Goal: Information Seeking & Learning: Learn about a topic

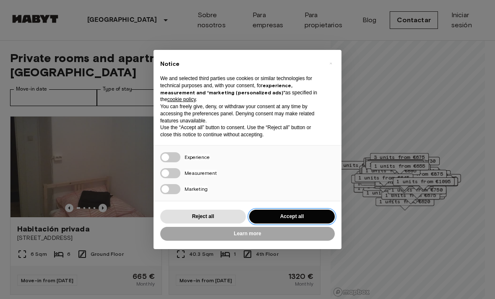
click at [282, 217] on button "Accept all" at bounding box center [291, 217] width 85 height 14
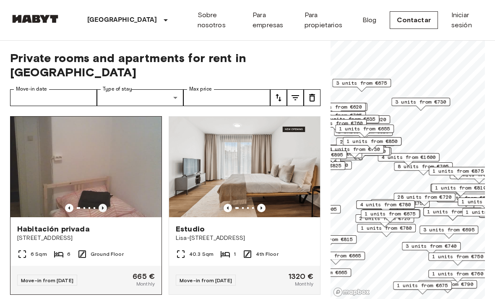
click at [104, 204] on icon "Previous image" at bounding box center [102, 208] width 8 height 8
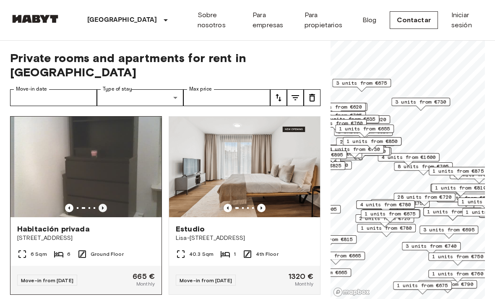
click at [104, 204] on icon "Previous image" at bounding box center [102, 208] width 8 height 8
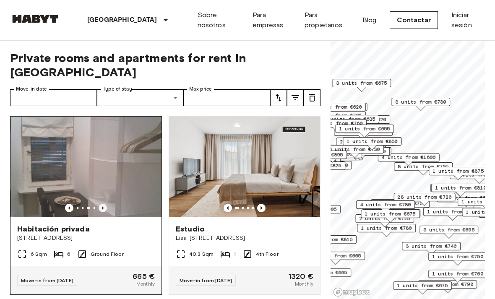
click at [104, 204] on icon "Previous image" at bounding box center [102, 208] width 8 height 8
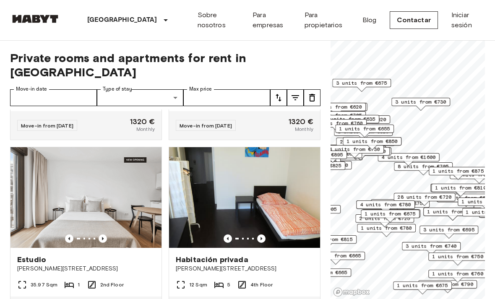
scroll to position [386, 0]
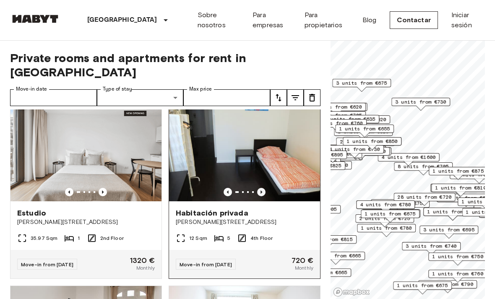
click at [261, 190] on icon "Previous image" at bounding box center [261, 191] width 2 height 3
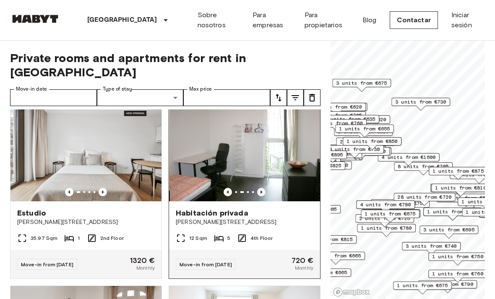
click at [261, 190] on icon "Previous image" at bounding box center [261, 191] width 2 height 3
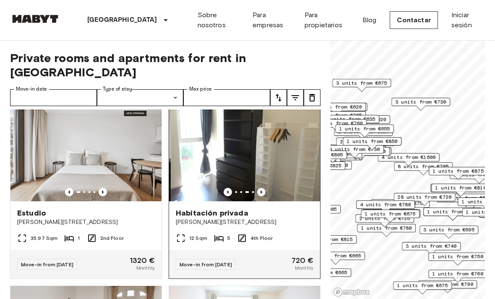
click at [261, 190] on icon "Previous image" at bounding box center [261, 191] width 2 height 3
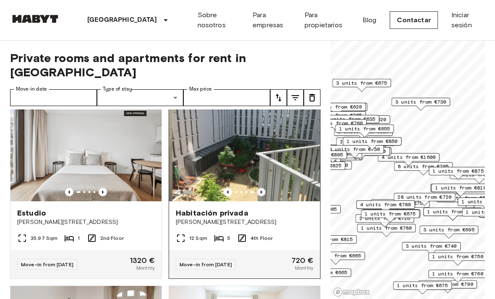
click at [261, 190] on icon "Previous image" at bounding box center [261, 191] width 2 height 3
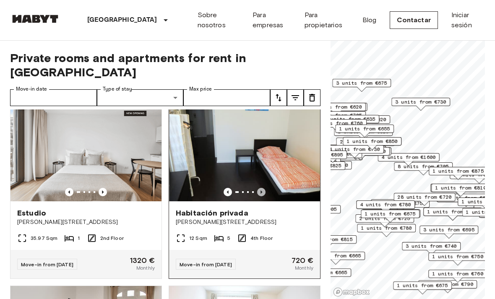
click at [261, 190] on icon "Previous image" at bounding box center [261, 191] width 2 height 3
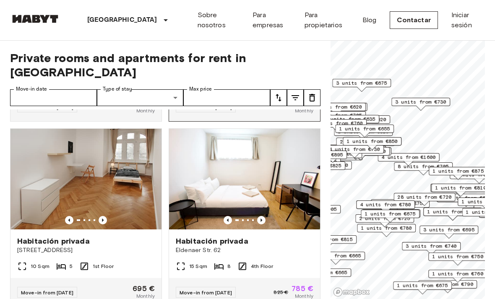
scroll to position [544, 0]
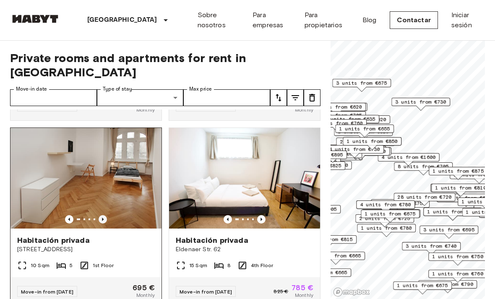
click at [104, 215] on icon "Previous image" at bounding box center [102, 219] width 8 height 8
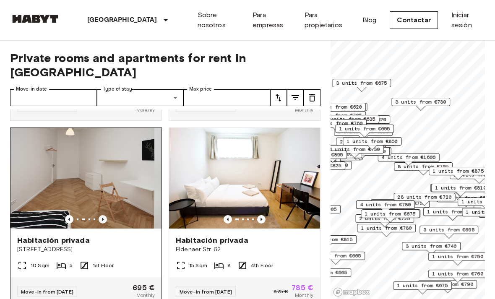
click at [104, 215] on icon "Previous image" at bounding box center [102, 219] width 8 height 8
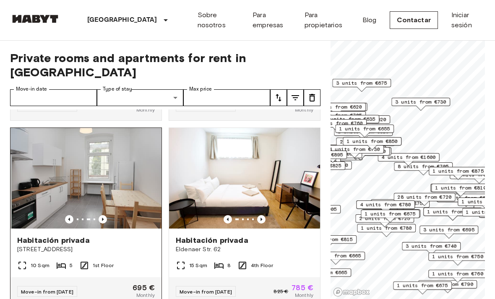
click at [126, 260] on div "10 Sqm 5 1st Floor" at bounding box center [85, 268] width 151 height 17
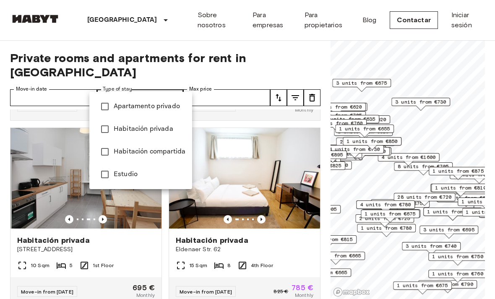
click at [118, 107] on span "Apartamento privado" at bounding box center [150, 106] width 72 height 10
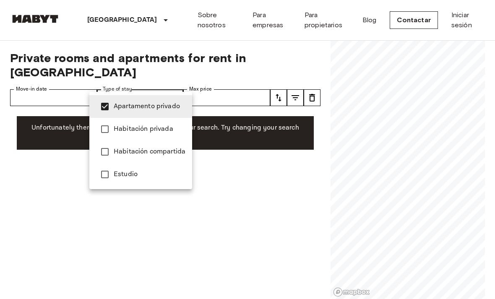
click at [114, 179] on span "Estudio" at bounding box center [150, 174] width 72 height 10
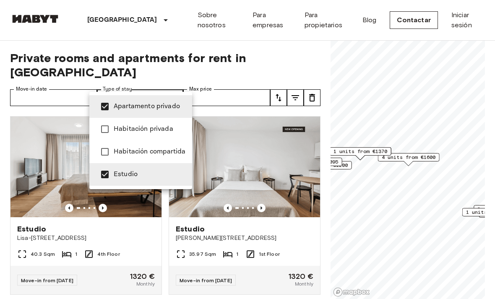
click at [132, 108] on span "Apartamento privado" at bounding box center [150, 106] width 72 height 10
type input "******"
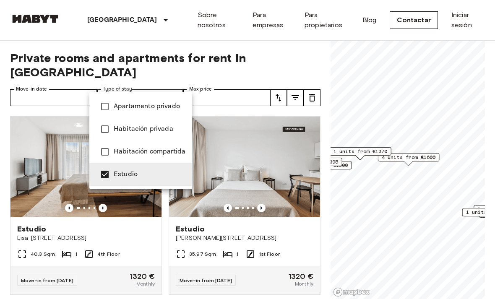
click at [302, 60] on div at bounding box center [247, 149] width 495 height 299
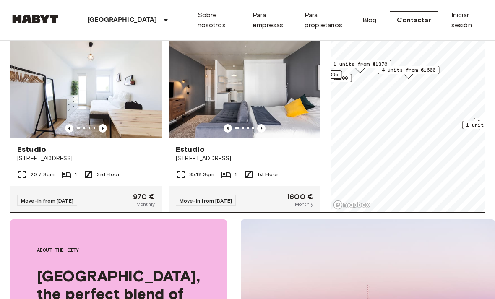
scroll to position [2037, 0]
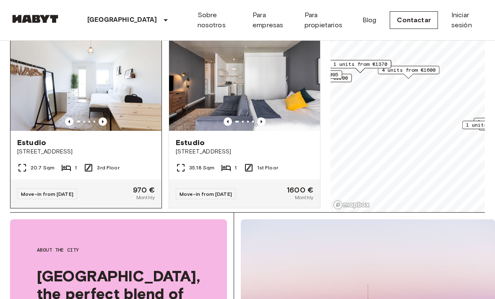
click at [106, 78] on img at bounding box center [85, 80] width 151 height 101
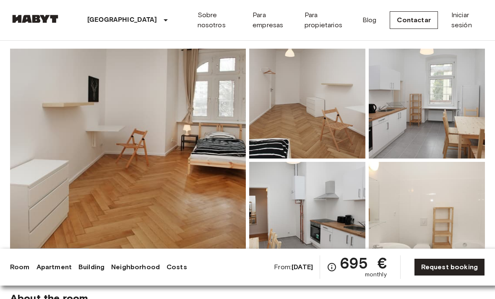
scroll to position [66, 0]
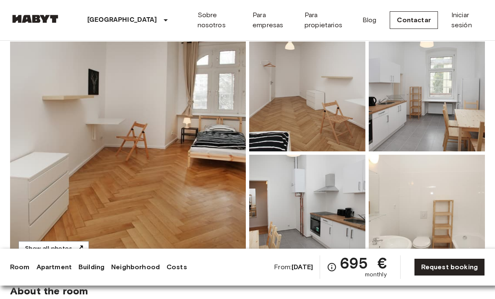
click at [271, 169] on img at bounding box center [307, 210] width 116 height 110
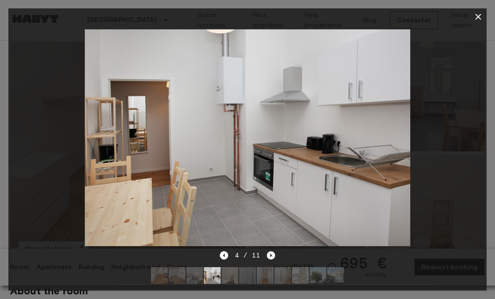
click at [269, 259] on icon "Next image" at bounding box center [271, 255] width 8 height 8
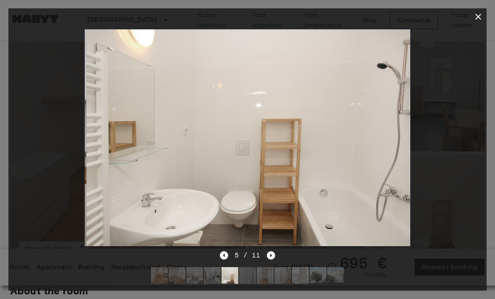
click at [269, 259] on icon "Next image" at bounding box center [271, 255] width 8 height 8
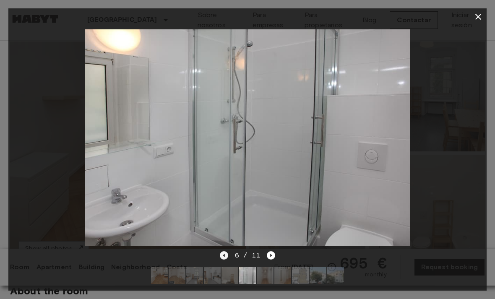
click at [222, 259] on icon "Previous image" at bounding box center [224, 255] width 8 height 8
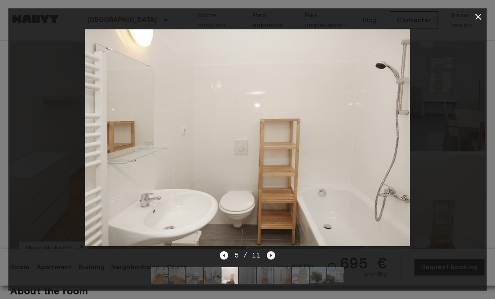
click at [275, 259] on icon "Next image" at bounding box center [271, 255] width 8 height 8
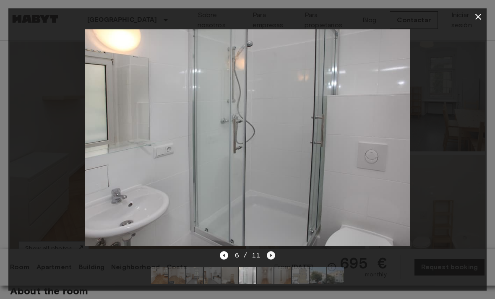
click at [273, 259] on icon "Next image" at bounding box center [271, 255] width 8 height 8
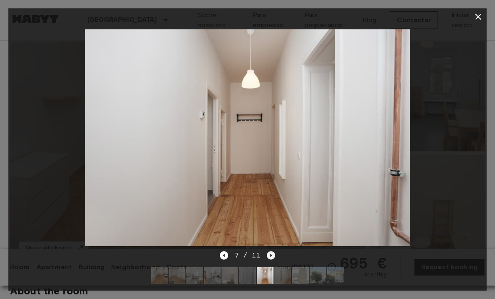
click at [273, 259] on icon "Next image" at bounding box center [271, 255] width 8 height 8
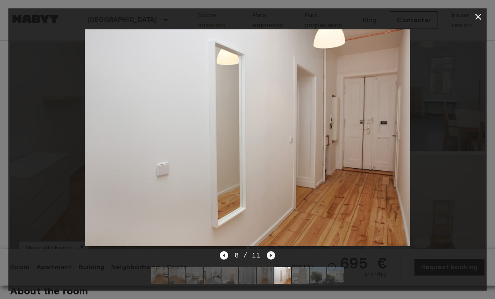
click at [273, 259] on icon "Next image" at bounding box center [271, 255] width 8 height 8
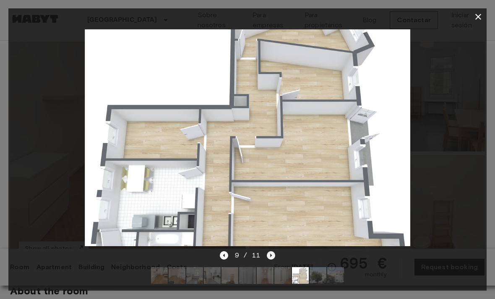
click at [271, 257] on icon "Next image" at bounding box center [271, 255] width 2 height 3
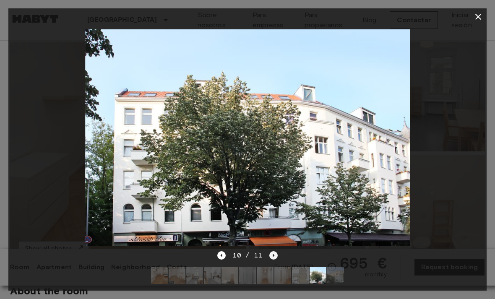
click at [271, 259] on icon "Next image" at bounding box center [273, 255] width 8 height 8
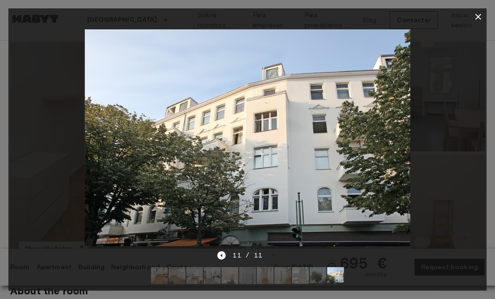
click at [271, 260] on div "11 / 11" at bounding box center [247, 255] width 60 height 10
click at [479, 18] on icon "button" at bounding box center [478, 17] width 6 height 6
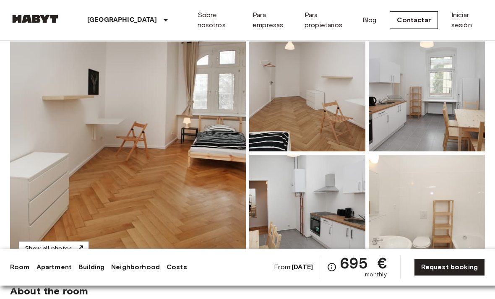
scroll to position [0, 0]
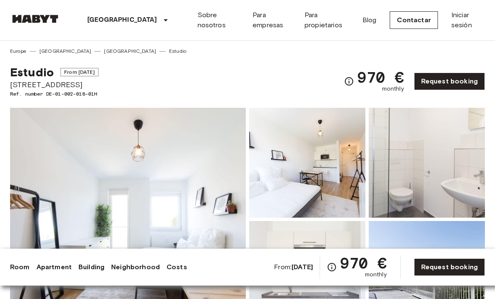
click at [173, 184] on img at bounding box center [128, 219] width 236 height 223
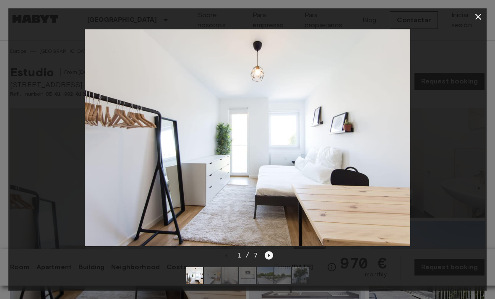
click at [269, 256] on icon "Next image" at bounding box center [268, 255] width 8 height 8
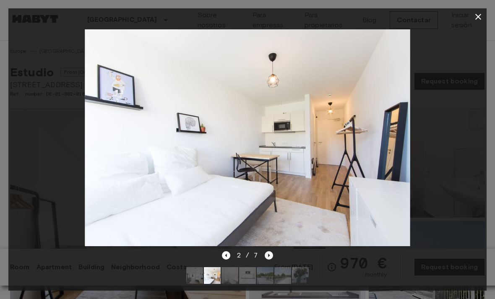
click at [269, 254] on icon "Next image" at bounding box center [268, 255] width 8 height 8
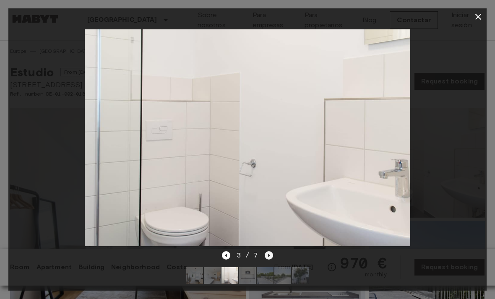
click at [269, 254] on icon "Next image" at bounding box center [268, 255] width 8 height 8
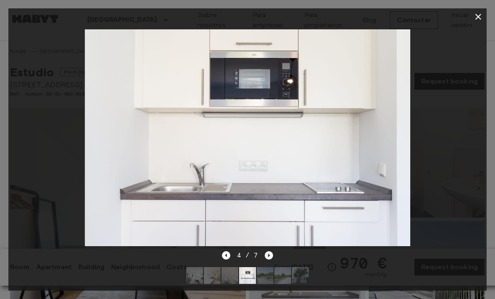
click at [269, 254] on icon "Next image" at bounding box center [268, 255] width 8 height 8
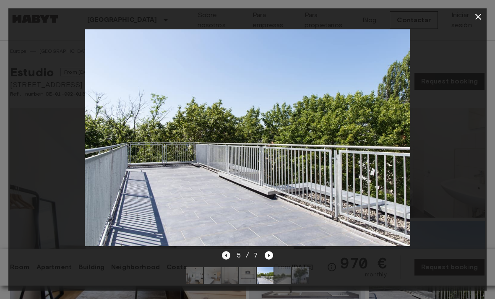
click at [226, 255] on icon "Previous image" at bounding box center [226, 255] width 2 height 3
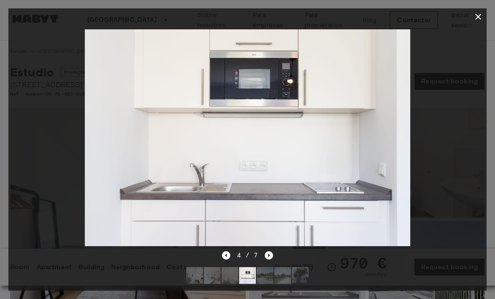
click at [268, 256] on icon "Next image" at bounding box center [269, 255] width 2 height 3
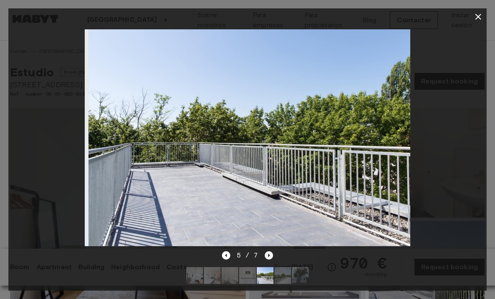
click at [268, 256] on icon "Next image" at bounding box center [269, 255] width 2 height 3
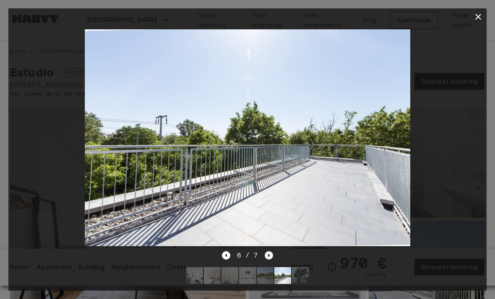
click at [268, 256] on icon "Next image" at bounding box center [269, 255] width 2 height 3
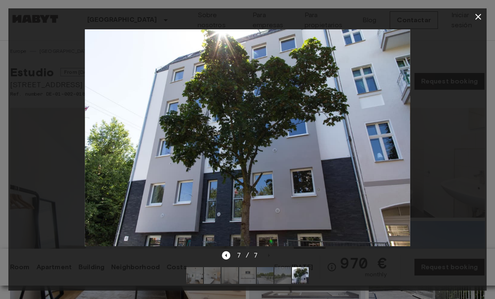
click at [476, 16] on icon "button" at bounding box center [478, 17] width 10 height 10
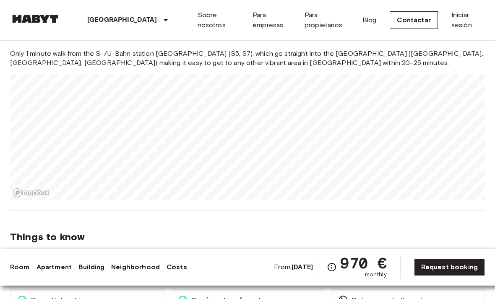
scroll to position [484, 0]
